Goal: Task Accomplishment & Management: Use online tool/utility

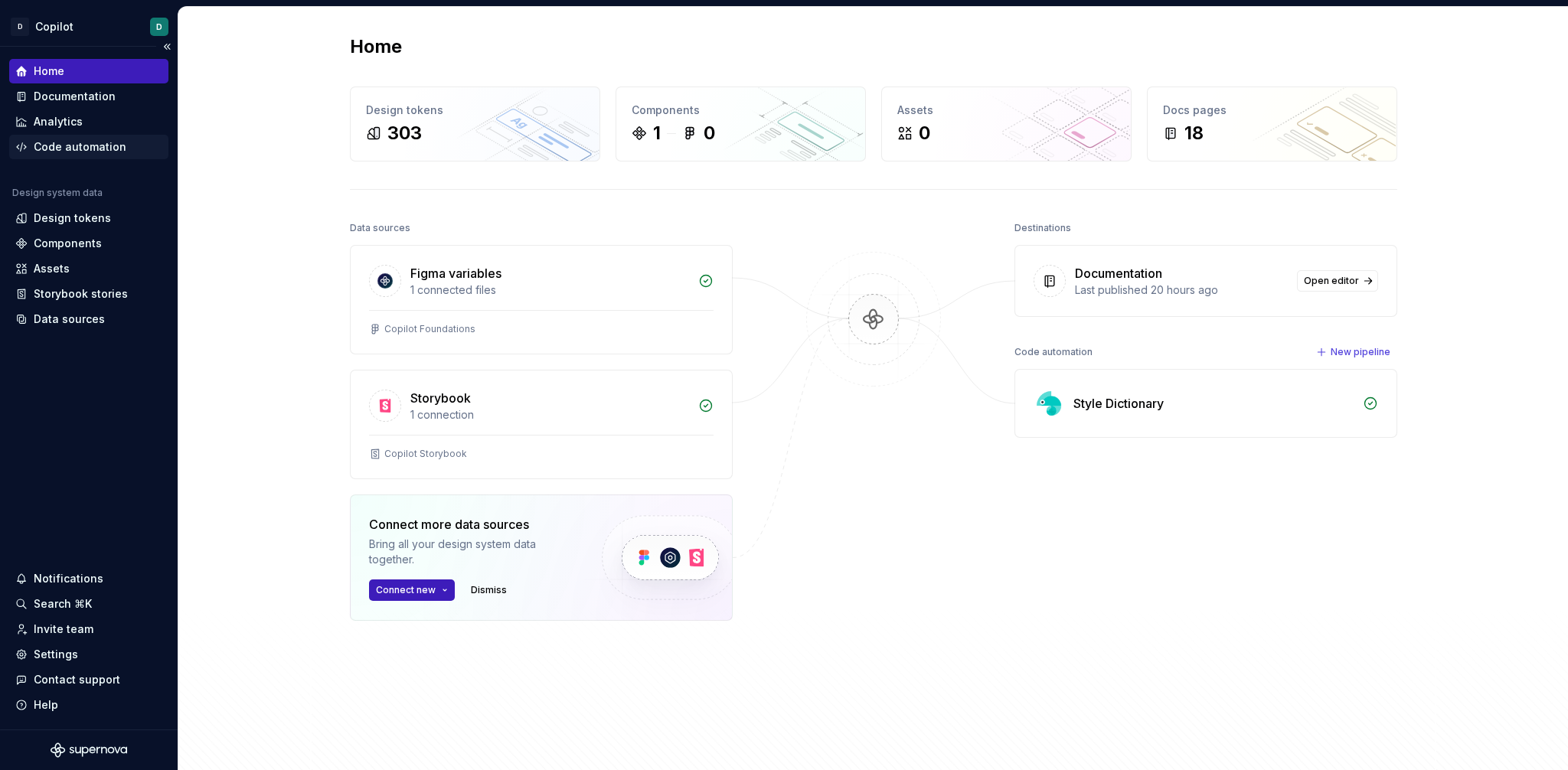
click at [76, 154] on div "Code automation" at bounding box center [88, 146] width 159 height 24
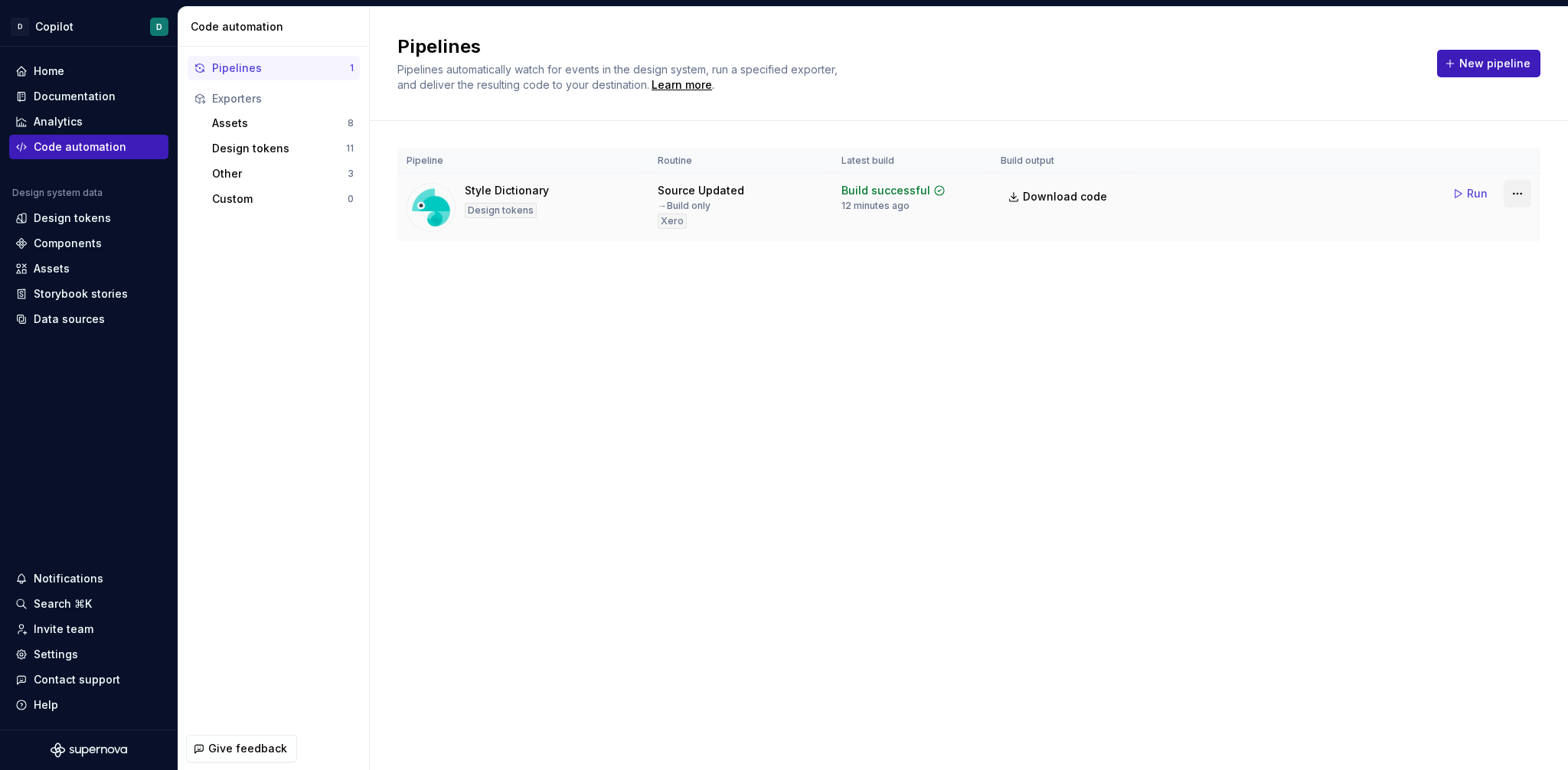
click at [1512, 194] on html "D Copilot D Home Documentation Analytics Code automation Design system data Des…" at bounding box center [784, 385] width 1568 height 770
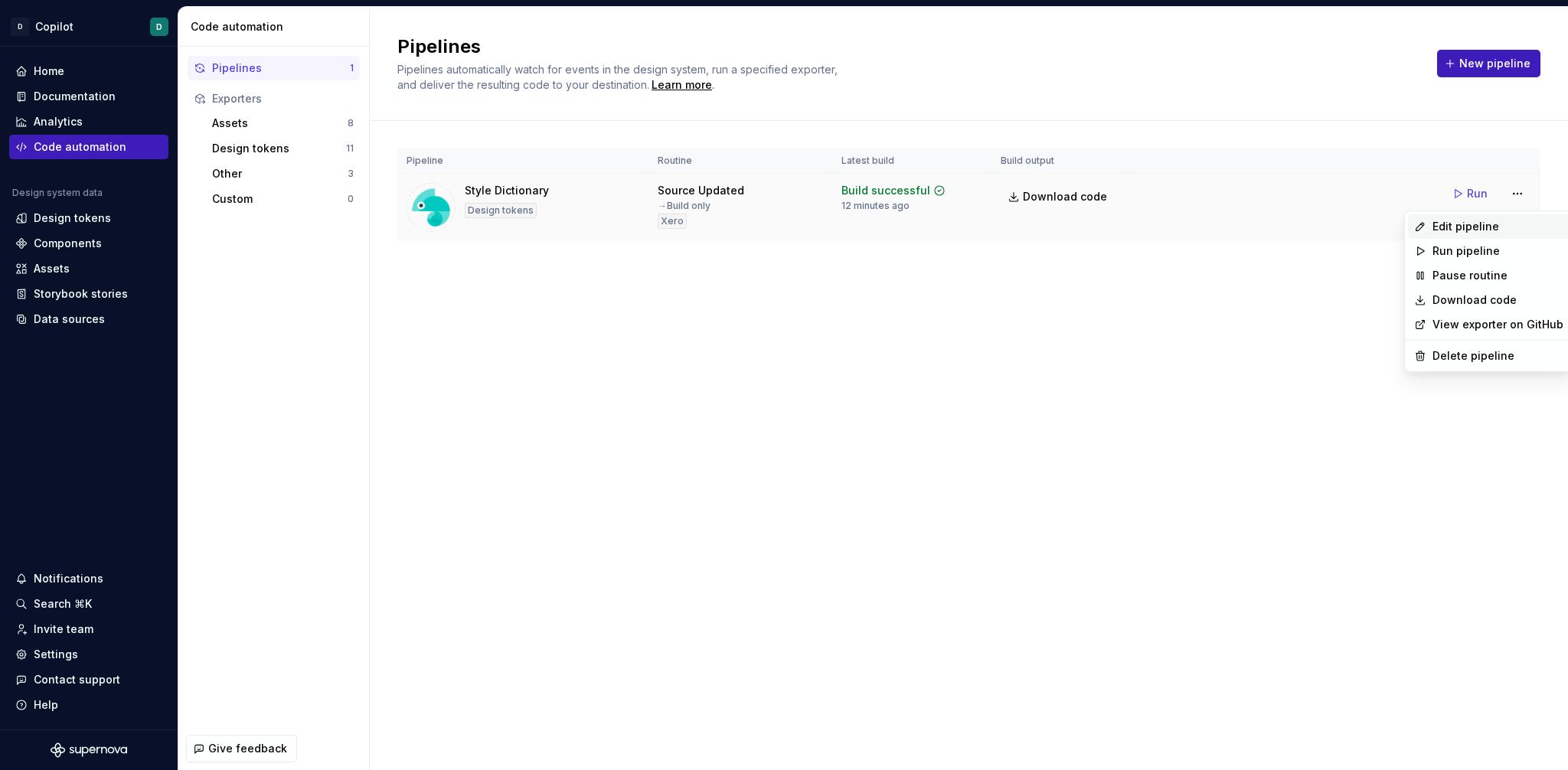
click at [1492, 220] on div "Edit pipeline" at bounding box center [1498, 226] width 131 height 15
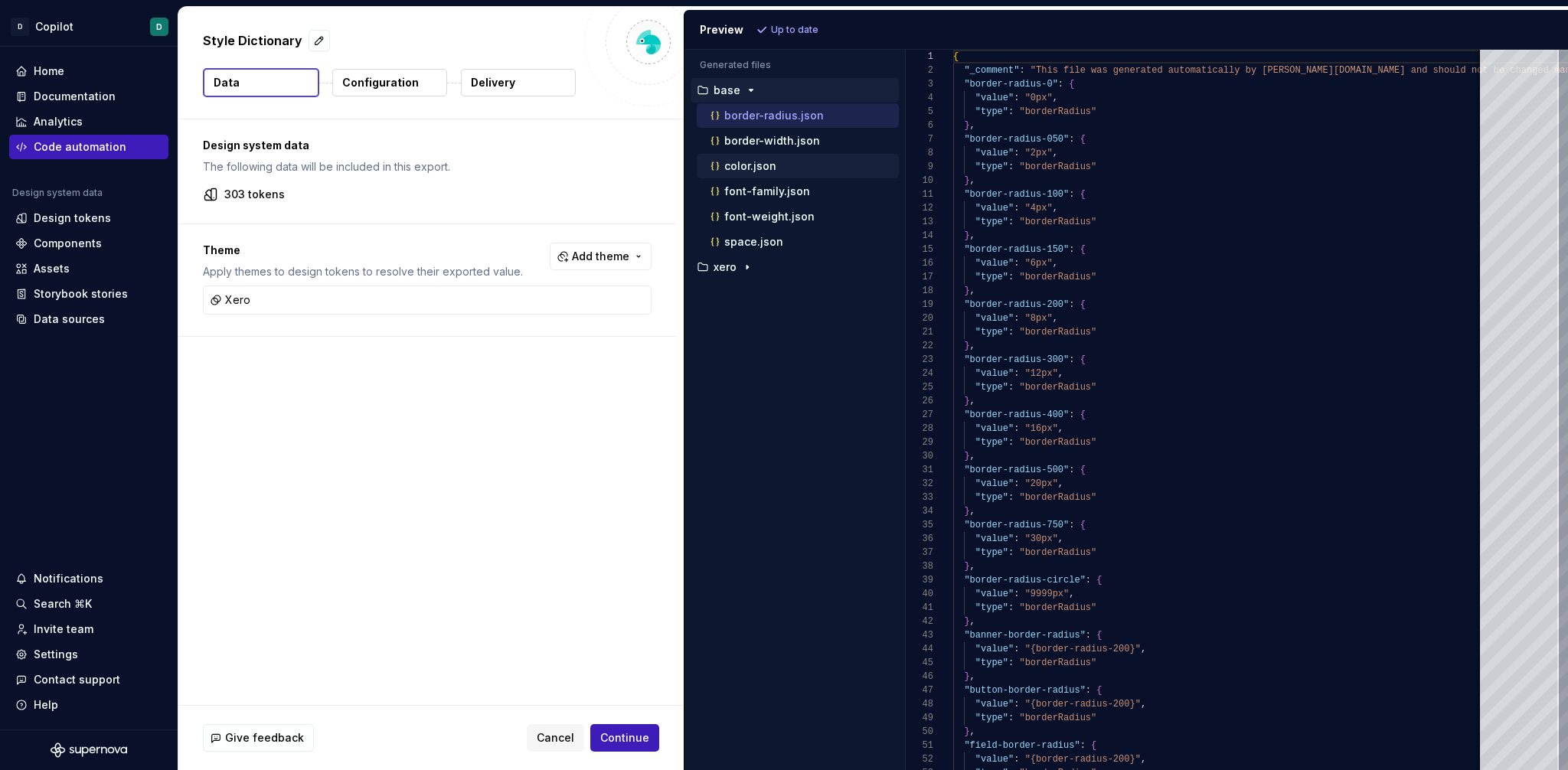
click at [745, 175] on div "color.json" at bounding box center [797, 166] width 202 height 24
click at [744, 167] on p "color.json" at bounding box center [750, 166] width 52 height 12
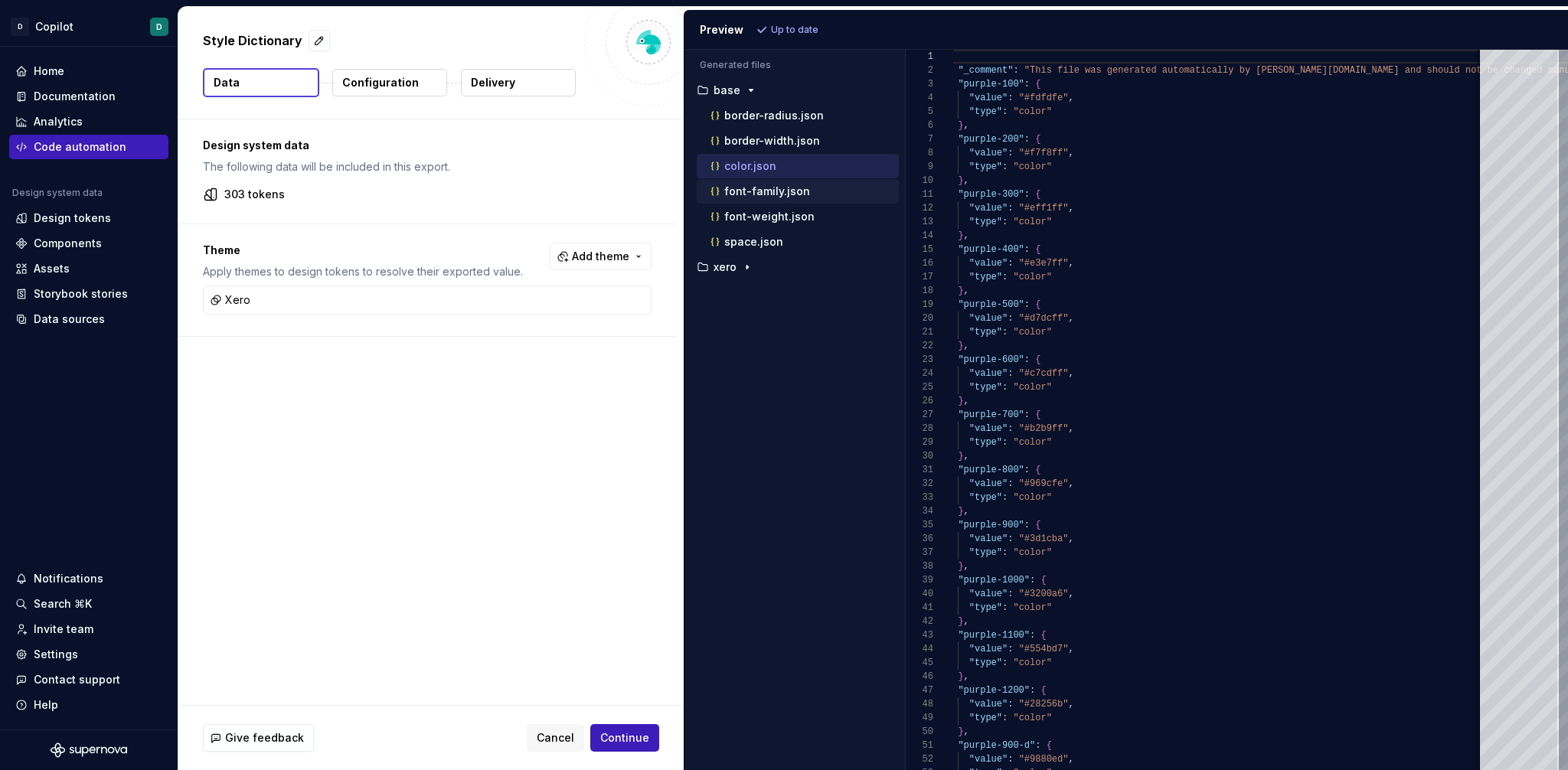
click at [768, 191] on p "font-family.json" at bounding box center [767, 191] width 86 height 12
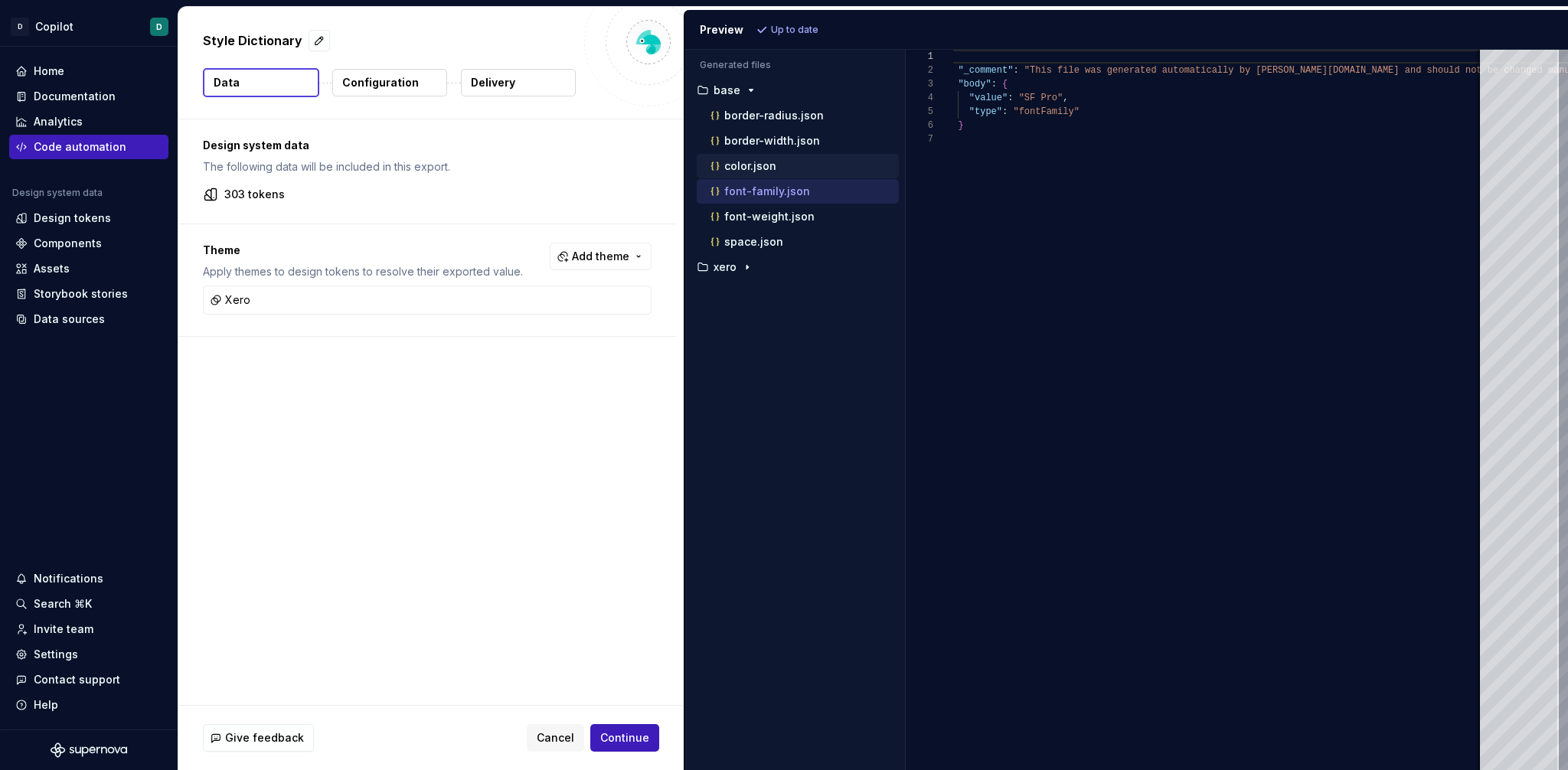
click at [740, 167] on p "color.json" at bounding box center [750, 166] width 52 height 12
type textarea "**********"
